Goal: Task Accomplishment & Management: Manage account settings

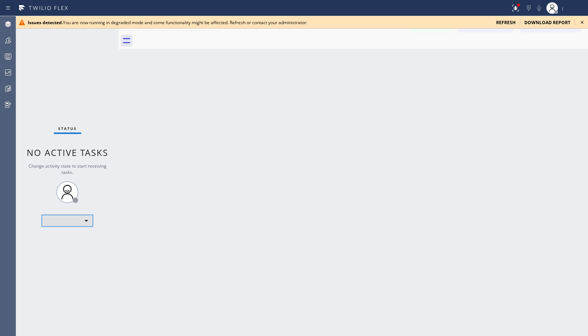
click at [66, 224] on div "​" at bounding box center [67, 221] width 51 height 12
click at [498, 23] on div at bounding box center [294, 168] width 588 height 336
click at [501, 21] on span "refresh" at bounding box center [505, 22] width 19 height 6
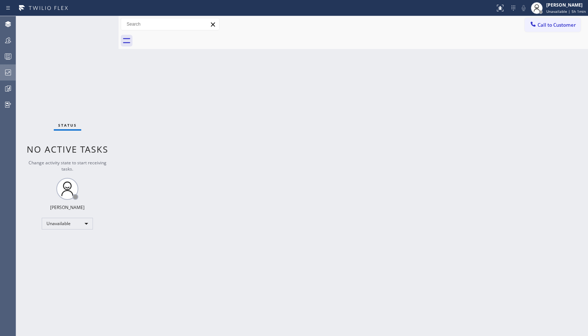
click at [8, 78] on div at bounding box center [8, 72] width 16 height 15
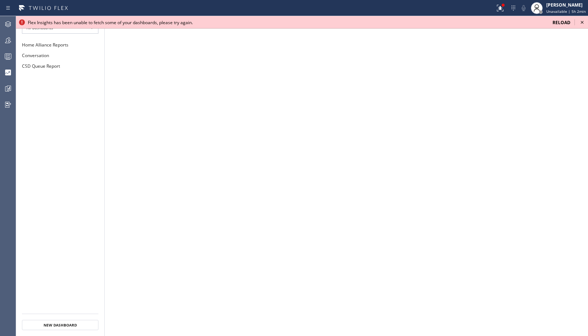
click at [582, 22] on icon at bounding box center [581, 22] width 9 height 9
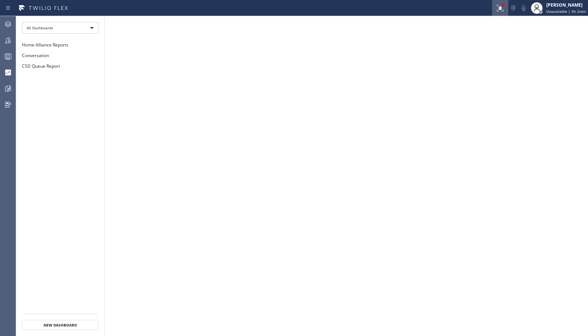
click at [495, 10] on div at bounding box center [500, 8] width 16 height 9
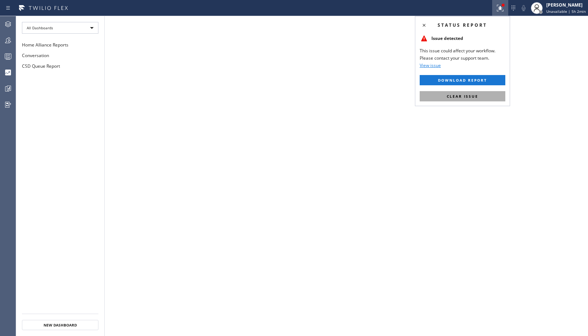
click at [460, 95] on span "Clear issue" at bounding box center [462, 96] width 31 height 5
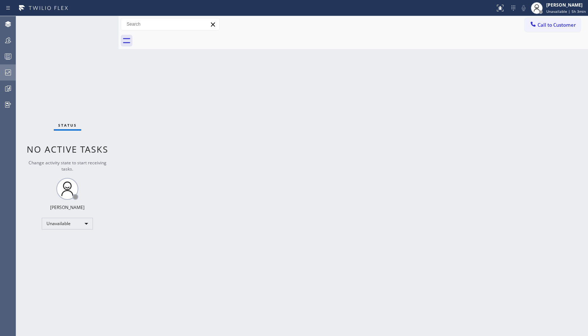
click at [0, 76] on div at bounding box center [8, 72] width 16 height 9
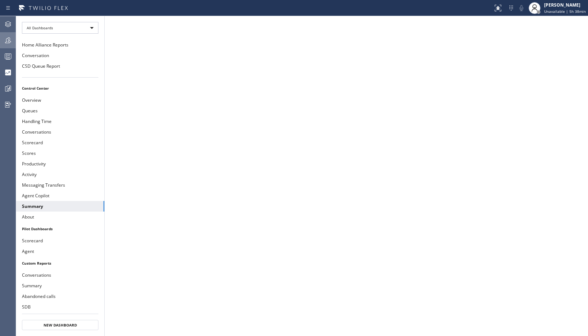
click at [10, 39] on icon at bounding box center [8, 40] width 9 height 9
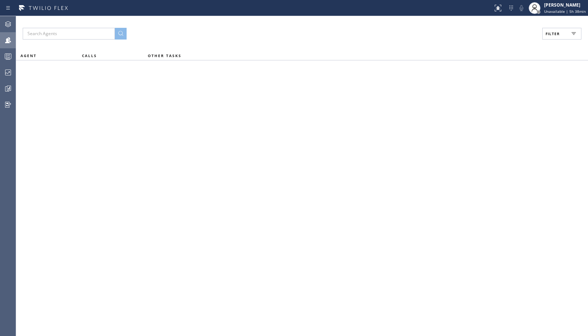
click at [540, 38] on div "Filter" at bounding box center [302, 34] width 558 height 12
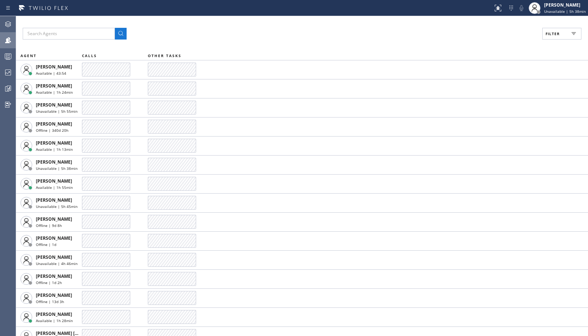
click at [545, 37] on button "Filter" at bounding box center [561, 34] width 39 height 12
click at [491, 109] on label "Break" at bounding box center [534, 110] width 96 height 6
click at [486, 109] on input "Break" at bounding box center [481, 109] width 9 height 9
checkbox input "true"
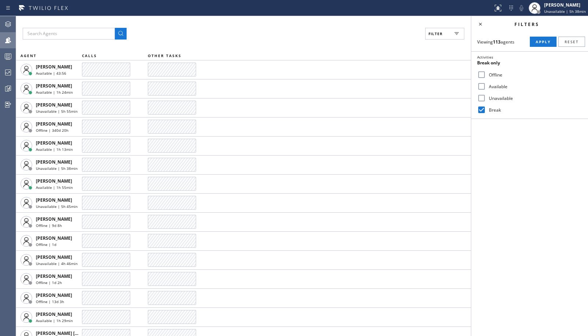
click at [539, 46] on button "Apply" at bounding box center [543, 42] width 27 height 10
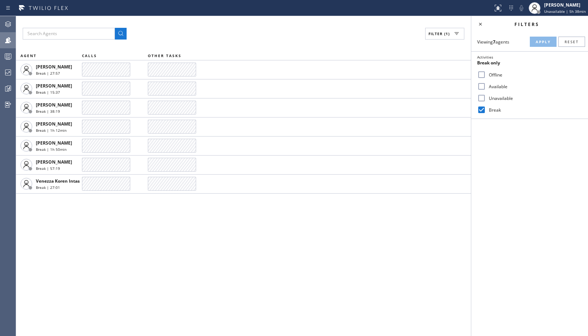
click at [483, 100] on input "Unavailable" at bounding box center [481, 98] width 9 height 9
checkbox input "true"
drag, startPoint x: 484, startPoint y: 108, endPoint x: 511, endPoint y: 67, distance: 49.5
click at [485, 108] on input "Break" at bounding box center [481, 109] width 9 height 9
checkbox input "false"
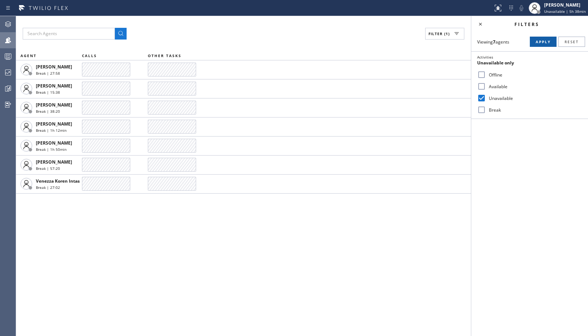
click at [536, 42] on span "Apply" at bounding box center [542, 41] width 15 height 5
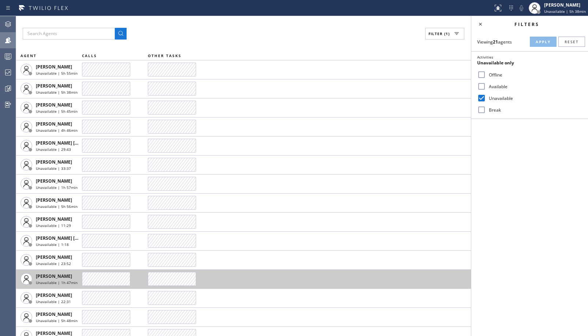
scroll to position [124, 0]
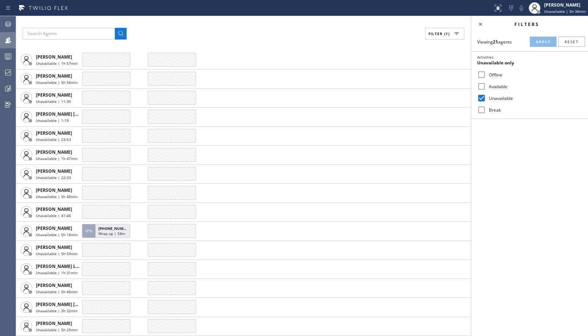
click at [482, 87] on input "Available" at bounding box center [481, 86] width 9 height 9
checkbox input "true"
drag, startPoint x: 486, startPoint y: 98, endPoint x: 493, endPoint y: 97, distance: 7.1
click at [486, 98] on label "Unavailable" at bounding box center [534, 98] width 96 height 6
click at [486, 98] on input "Unavailable" at bounding box center [481, 98] width 9 height 9
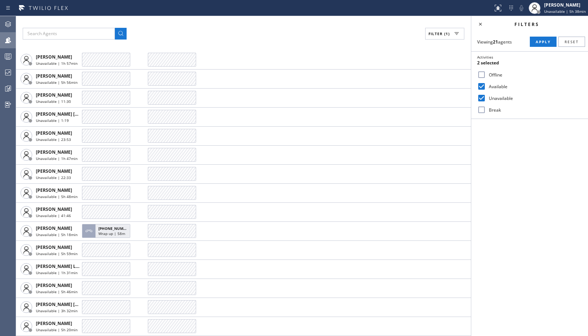
checkbox input "false"
click at [544, 46] on button "Apply" at bounding box center [543, 42] width 27 height 10
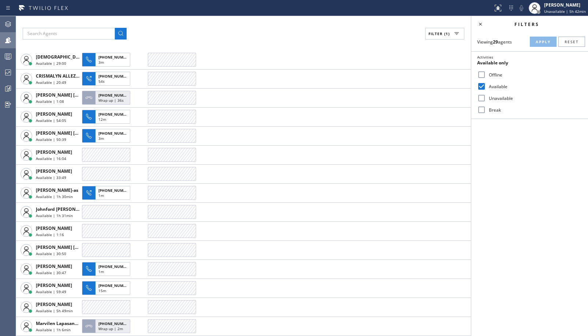
click at [482, 113] on input "Break" at bounding box center [481, 109] width 9 height 9
checkbox input "true"
click at [490, 87] on label "Available" at bounding box center [534, 86] width 96 height 6
click at [486, 87] on input "Available" at bounding box center [481, 86] width 9 height 9
checkbox input "false"
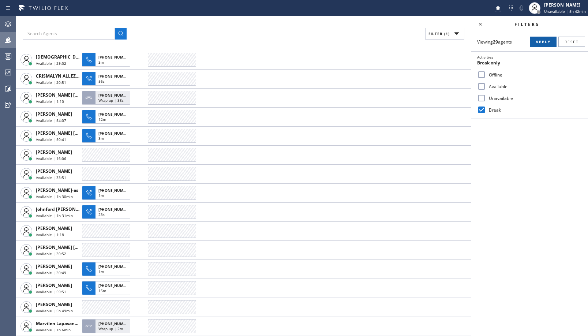
click at [540, 41] on span "Apply" at bounding box center [542, 41] width 15 height 5
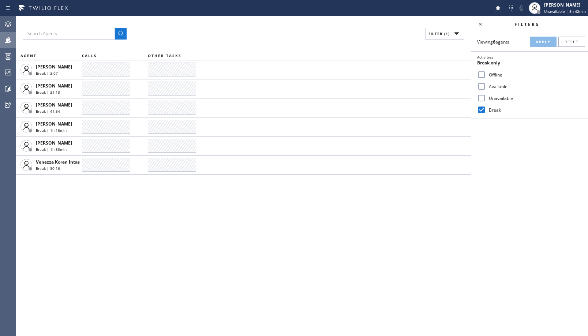
scroll to position [0, 0]
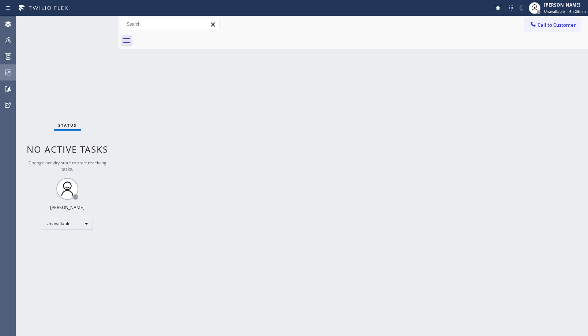
click at [14, 73] on div at bounding box center [8, 72] width 16 height 9
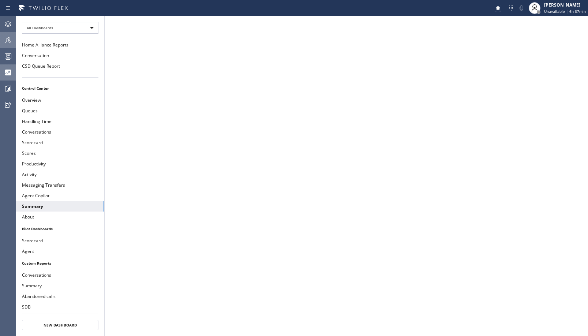
click at [15, 43] on div at bounding box center [8, 40] width 16 height 9
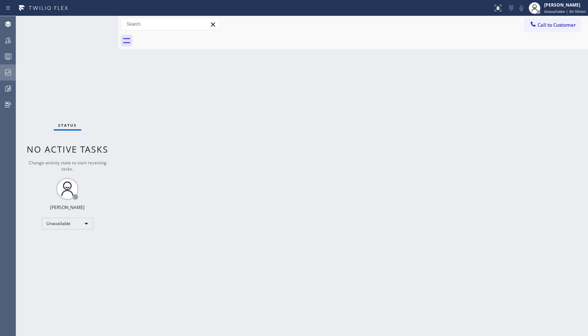
click at [12, 75] on div at bounding box center [8, 72] width 16 height 9
click at [7, 69] on icon at bounding box center [8, 72] width 9 height 9
